Goal: Information Seeking & Learning: Learn about a topic

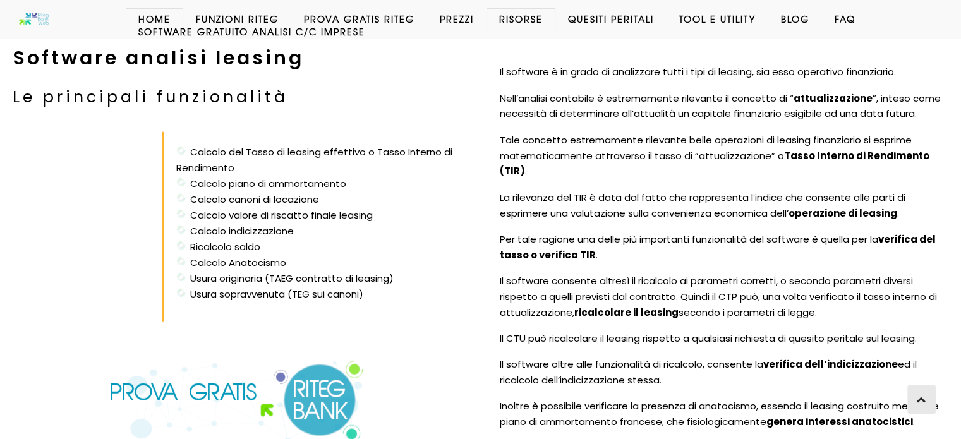
scroll to position [3054, 0]
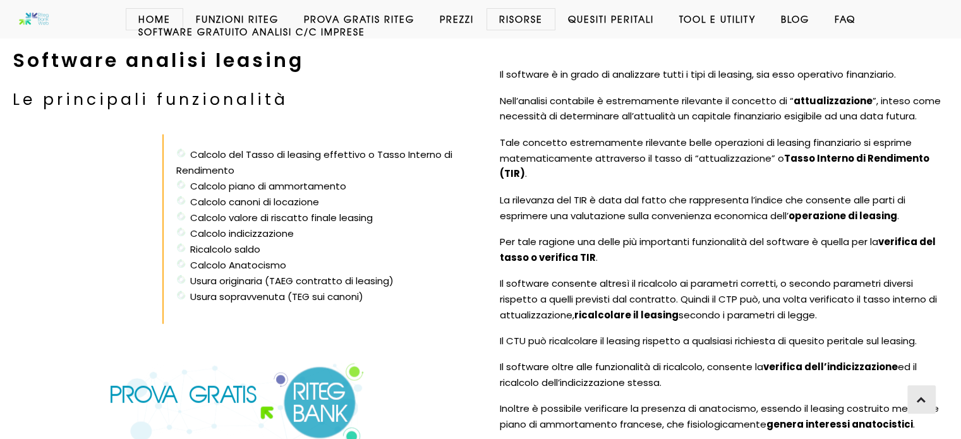
click at [336, 387] on img at bounding box center [237, 404] width 256 height 83
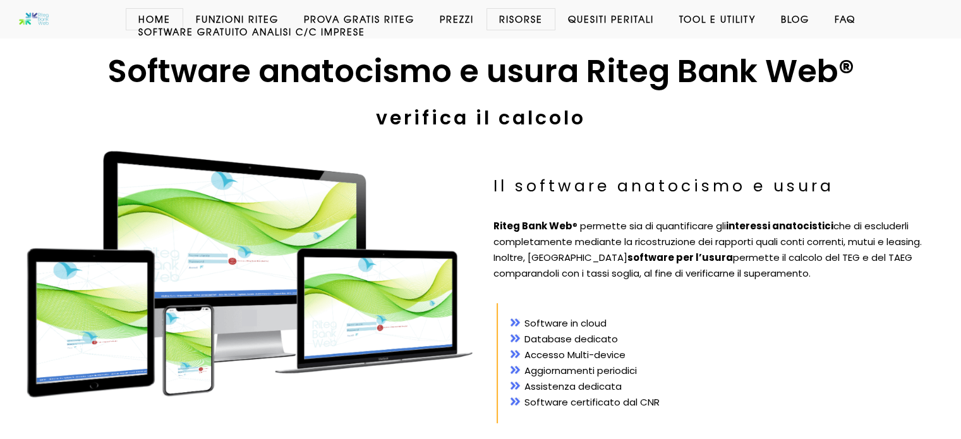
click at [849, 16] on link "Faq" at bounding box center [845, 19] width 46 height 13
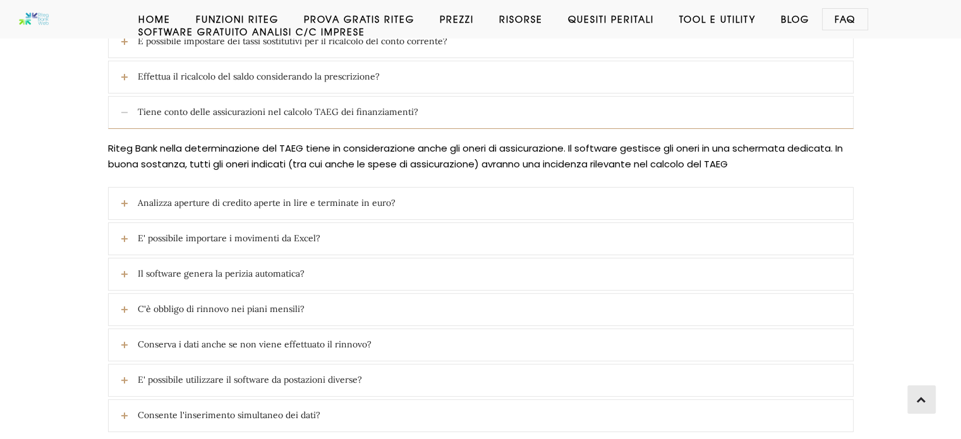
scroll to position [293, 0]
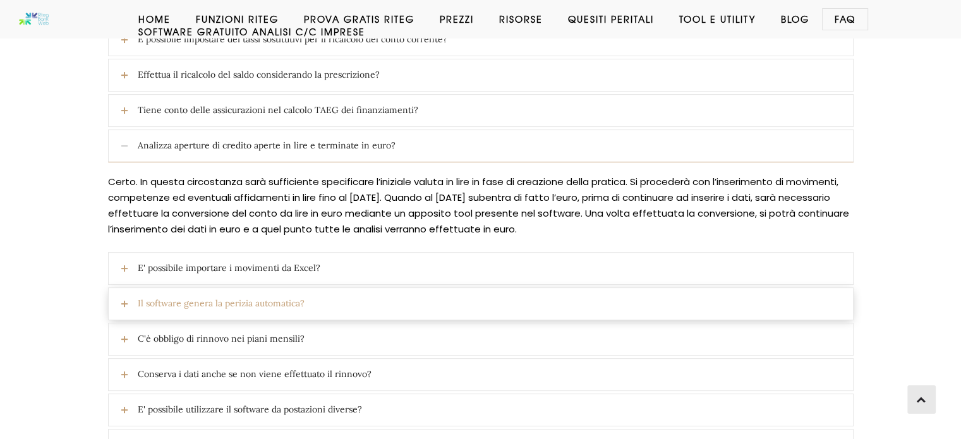
click at [124, 301] on icon at bounding box center [124, 304] width 6 height 6
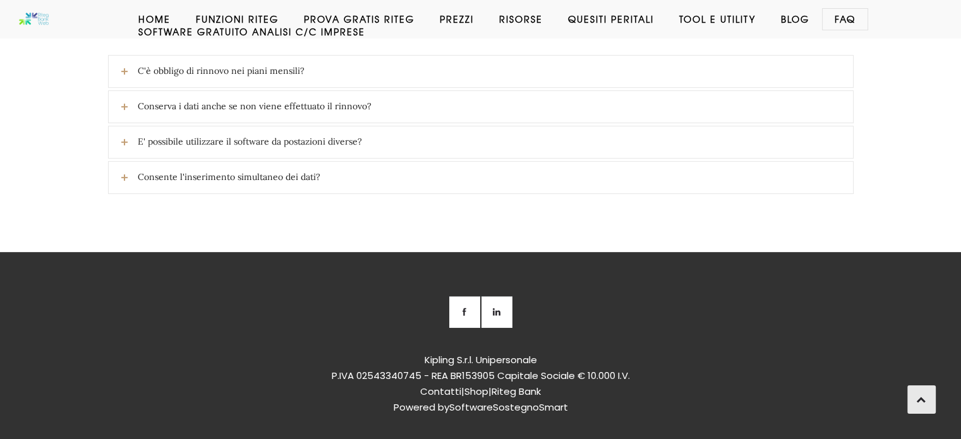
scroll to position [556, 0]
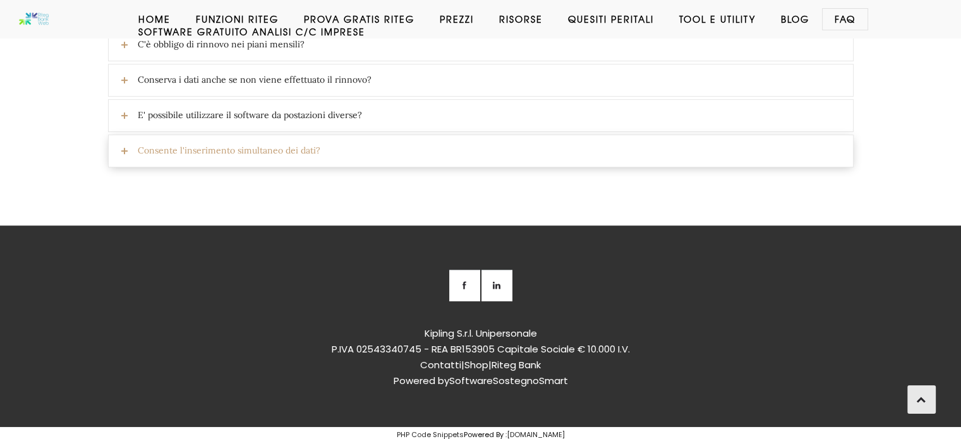
click at [189, 145] on span "Consente l'inserimento simultaneo dei dati?" at bounding box center [495, 151] width 715 height 32
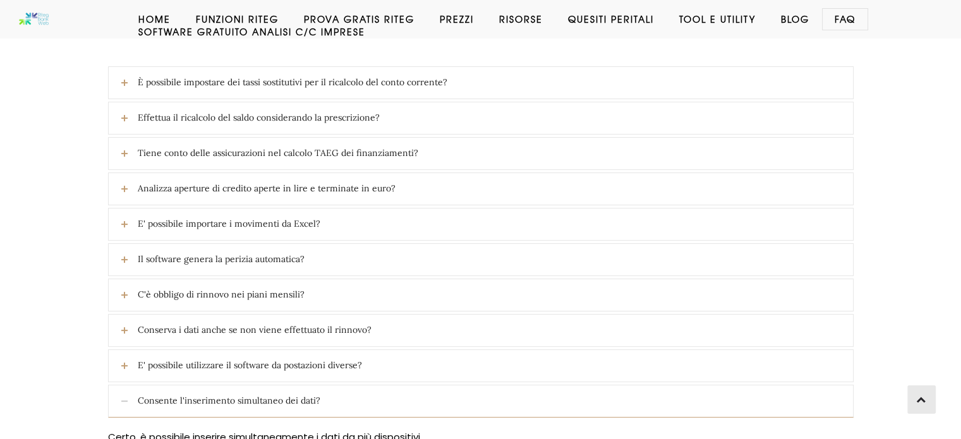
scroll to position [245, 0]
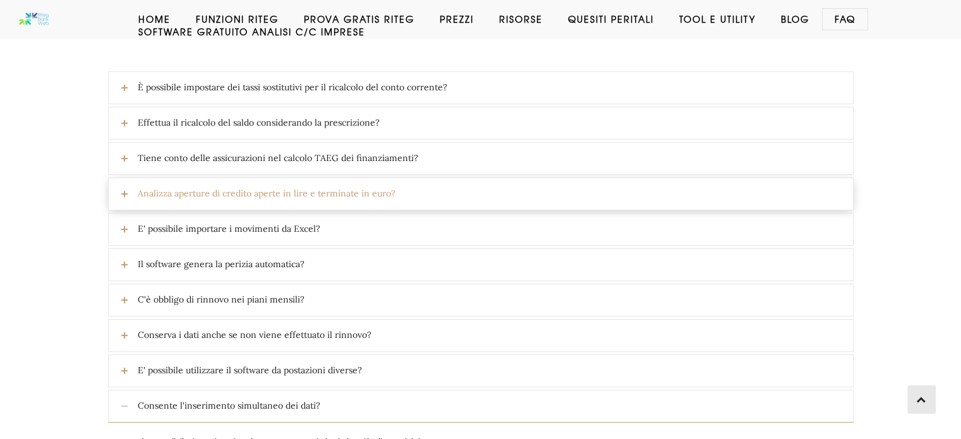
click at [270, 189] on span "Analizza aperture di credito aperte in lire e terminate in euro?" at bounding box center [495, 194] width 715 height 32
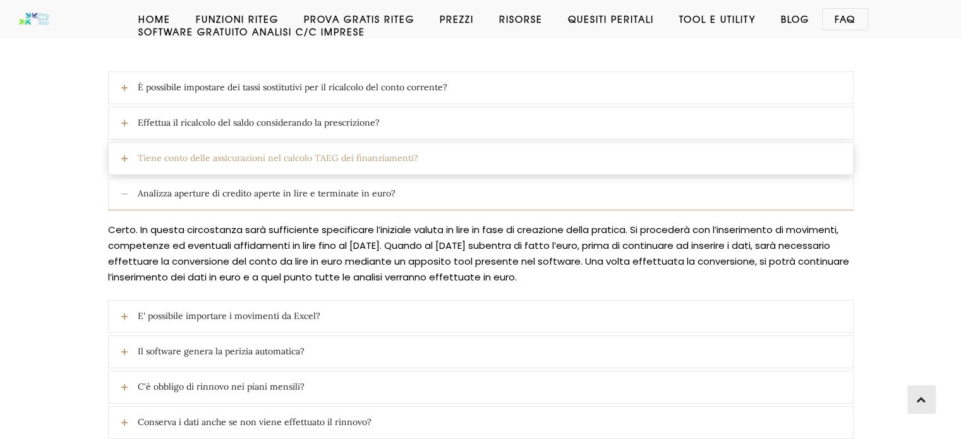
click at [242, 156] on span "Tiene conto delle assicurazioni nel calcolo TAEG dei finanziamenti?" at bounding box center [495, 159] width 715 height 32
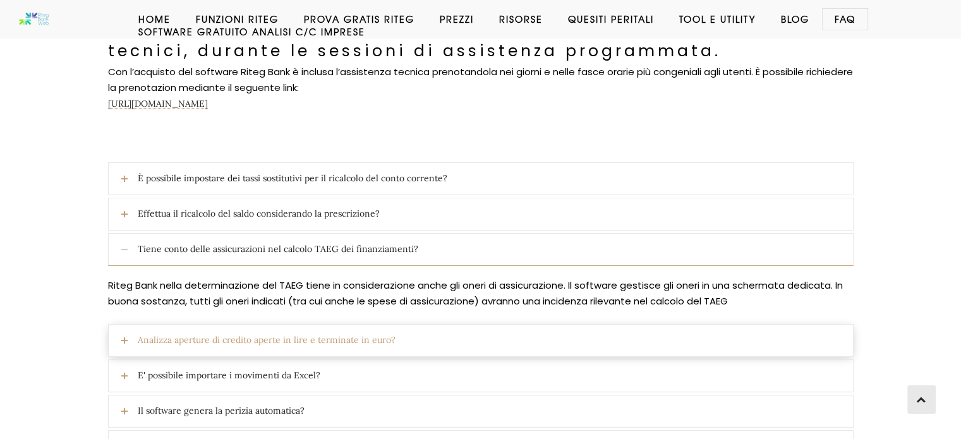
scroll to position [154, 0]
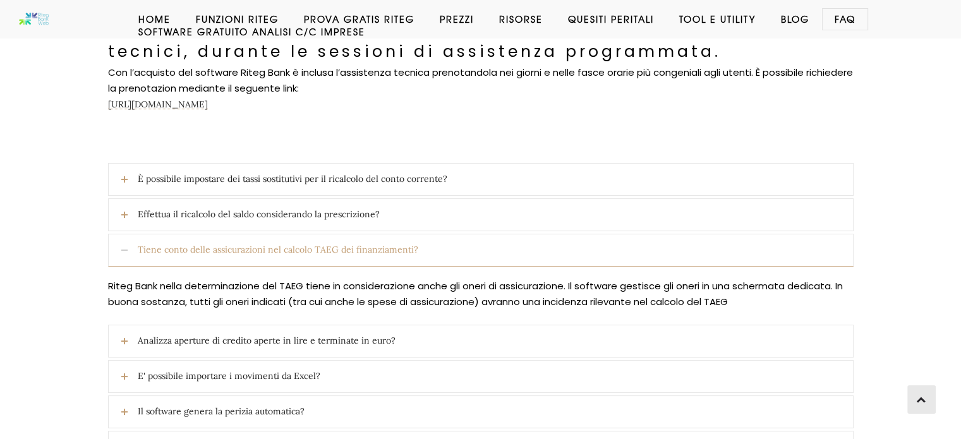
click at [238, 246] on span "Tiene conto delle assicurazioni nel calcolo TAEG dei finanziamenti?" at bounding box center [495, 250] width 715 height 32
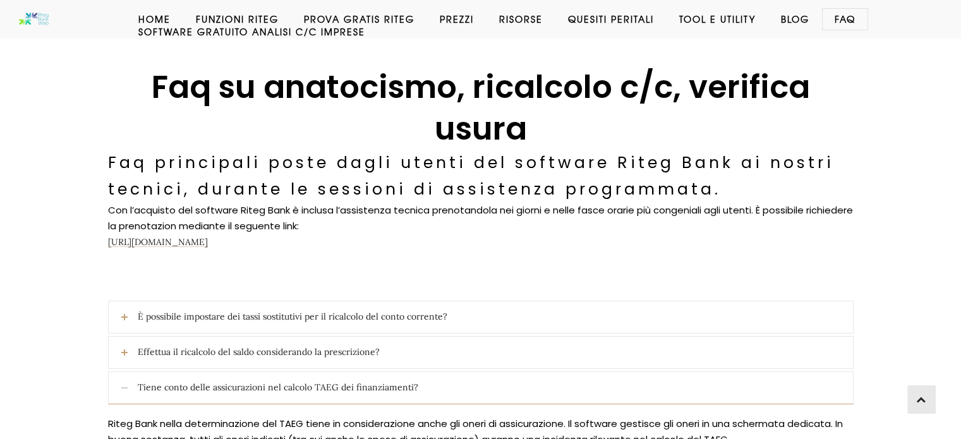
scroll to position [0, 0]
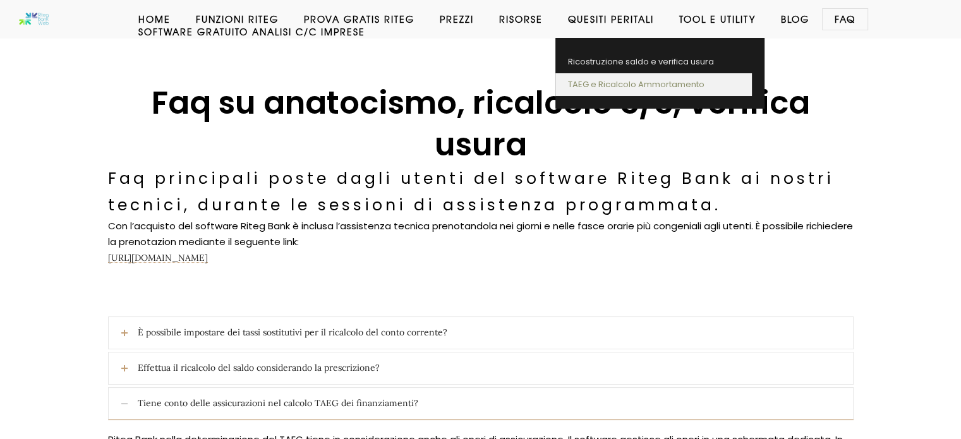
click at [618, 80] on link "TAEG e Ricalcolo Ammortamento" at bounding box center [653, 84] width 197 height 23
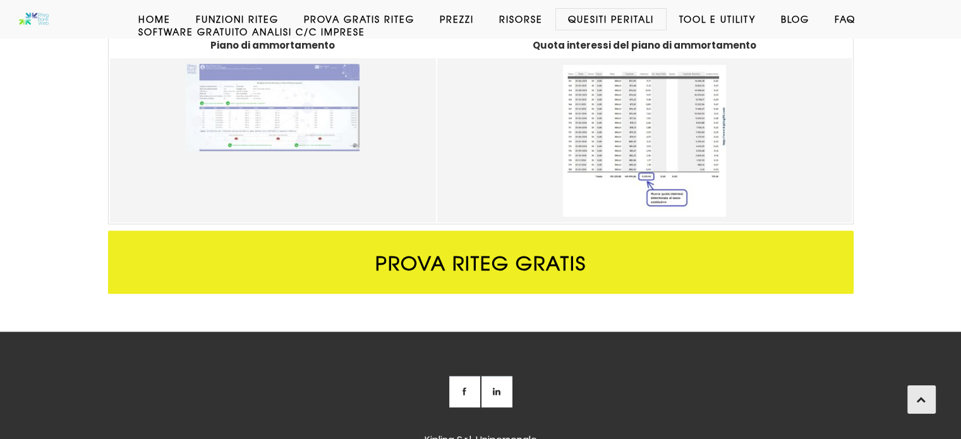
scroll to position [1153, 0]
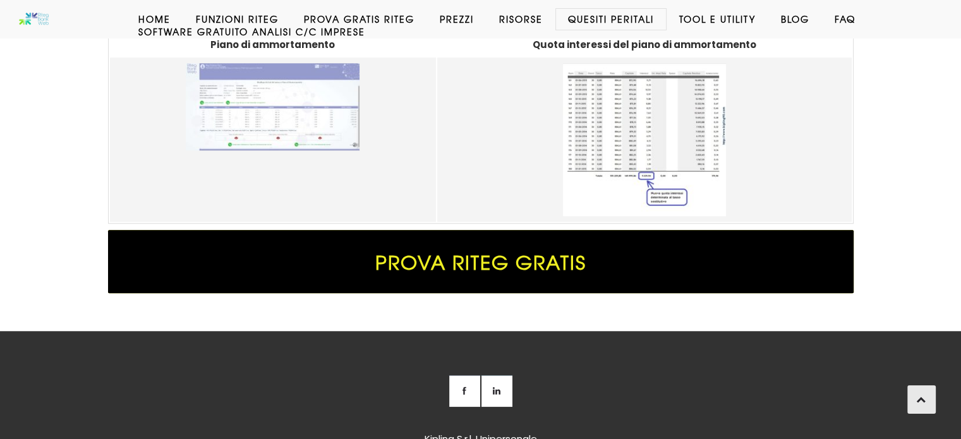
click at [442, 264] on span "Prova Riteg Gratis" at bounding box center [481, 261] width 746 height 63
